Goal: Task Accomplishment & Management: Complete application form

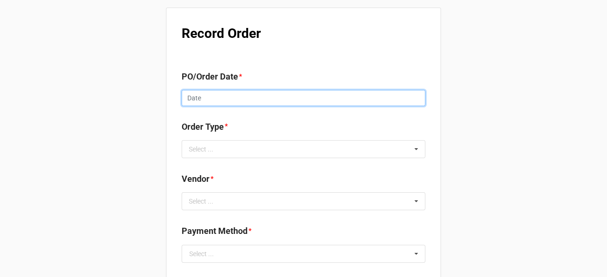
click at [235, 98] on input "text" at bounding box center [303, 98] width 244 height 16
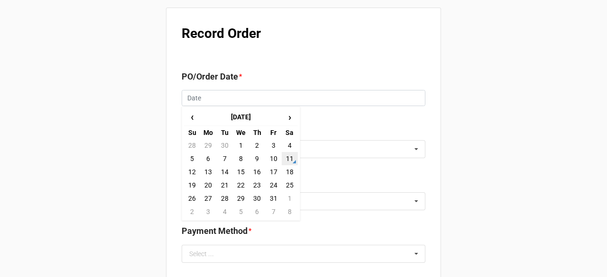
click at [290, 157] on td "11" at bounding box center [289, 158] width 16 height 13
type input "[DATE]"
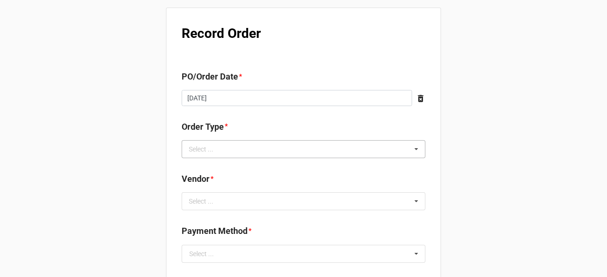
click at [243, 151] on div "Select ... Inventory Replenishment Item Requested Associated with a Specific Job" at bounding box center [303, 149] width 244 height 18
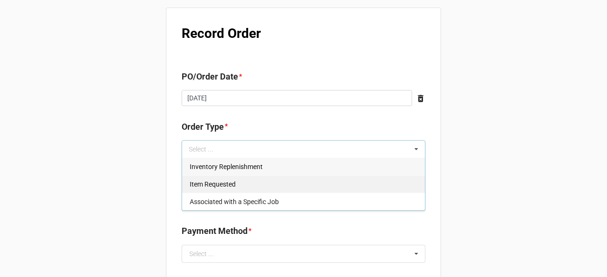
click at [239, 170] on span "Inventory Replenishment" at bounding box center [226, 167] width 73 height 8
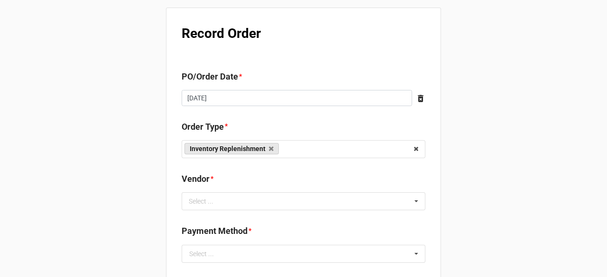
click at [314, 198] on div "Select ... No results found." at bounding box center [303, 201] width 244 height 18
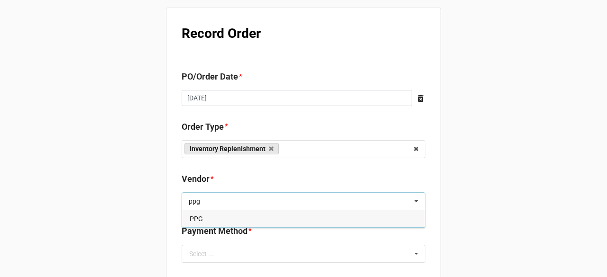
type input "ppg"
click at [261, 215] on div "PPG" at bounding box center [303, 219] width 243 height 18
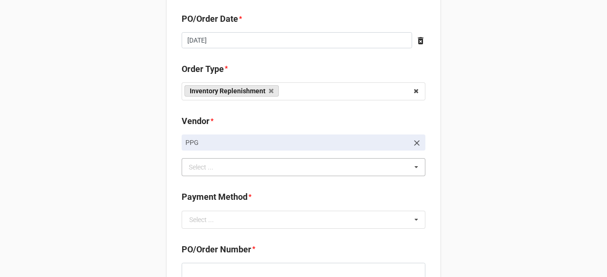
scroll to position [190, 0]
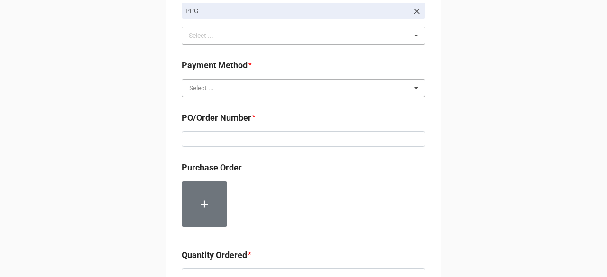
click at [237, 88] on input "text" at bounding box center [303, 88] width 243 height 17
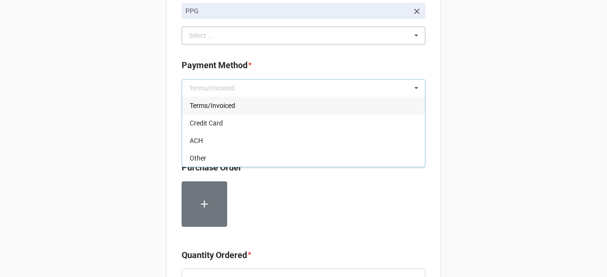
click at [244, 106] on div "Terms/Invoiced" at bounding box center [303, 106] width 243 height 18
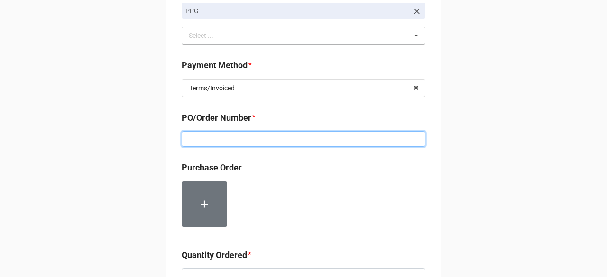
click at [275, 133] on input at bounding box center [303, 139] width 244 height 16
paste input "MTL1000000241"
click at [198, 136] on input "MTL1000000241" at bounding box center [303, 139] width 244 height 16
click at [210, 133] on input "MTL1000000241" at bounding box center [303, 139] width 244 height 16
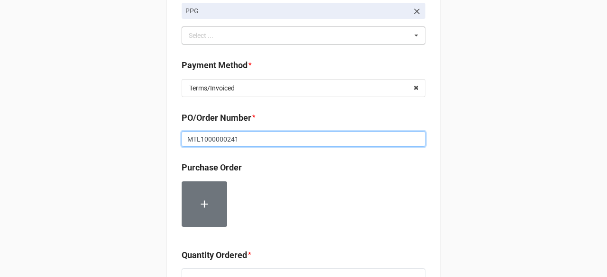
click at [210, 133] on input "MTL1000000241" at bounding box center [303, 139] width 244 height 16
paste input "160225"
type input "160225"
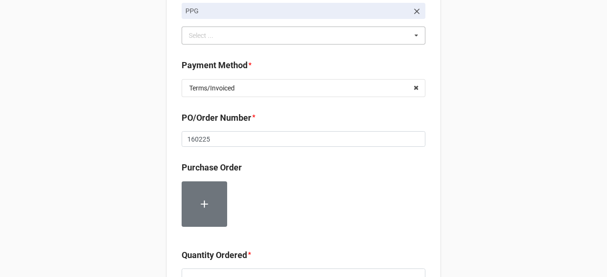
click at [276, 168] on b "Purchase Order" at bounding box center [303, 169] width 244 height 17
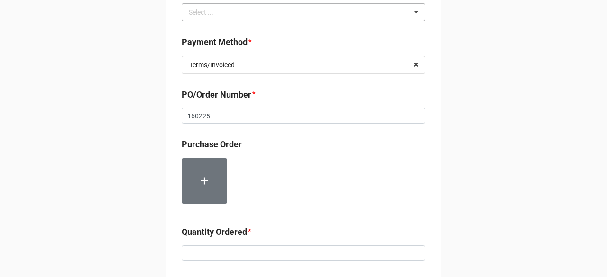
scroll to position [284, 0]
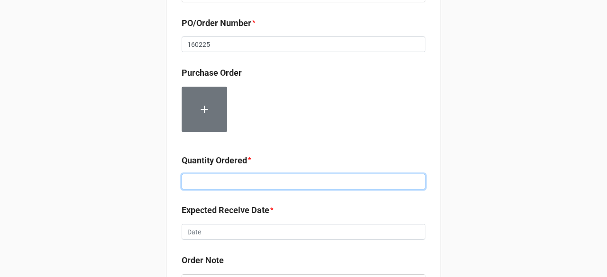
click at [246, 184] on input at bounding box center [303, 182] width 244 height 16
type input "80000"
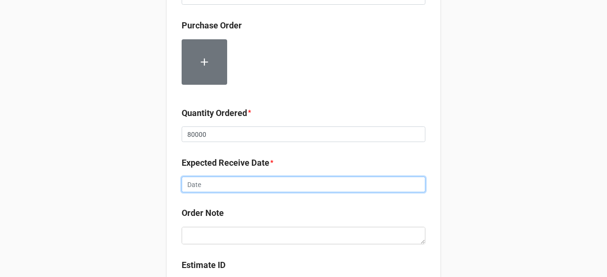
click at [259, 189] on input "text" at bounding box center [303, 185] width 244 height 16
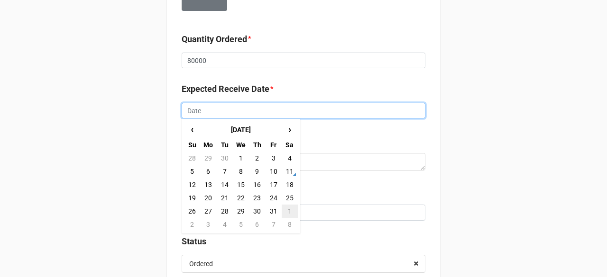
scroll to position [426, 0]
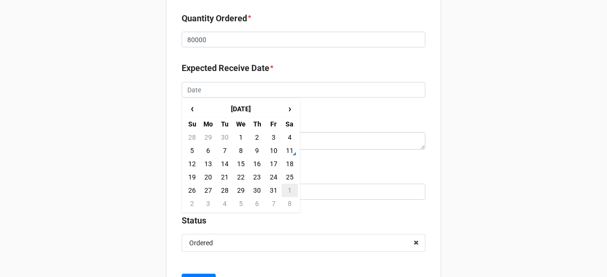
click at [284, 189] on td "1" at bounding box center [289, 190] width 16 height 13
type input "[DATE]"
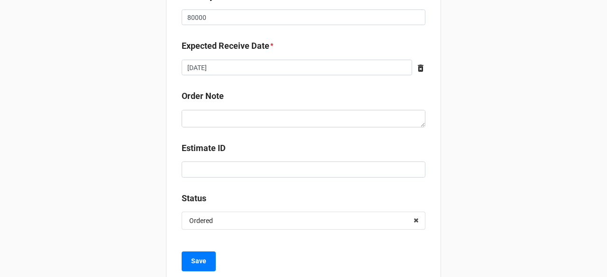
scroll to position [473, 0]
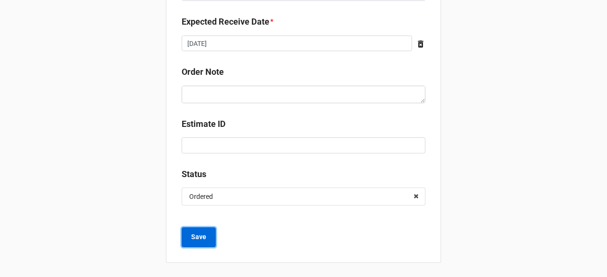
click at [204, 233] on button "Save" at bounding box center [198, 237] width 34 height 20
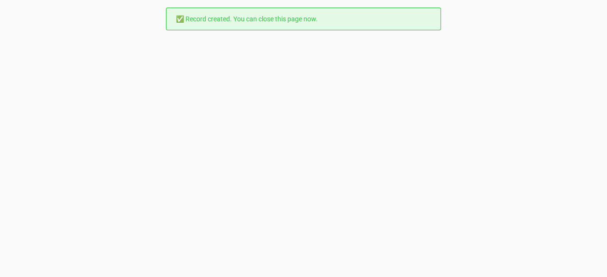
scroll to position [0, 0]
